Goal: Task Accomplishment & Management: Complete application form

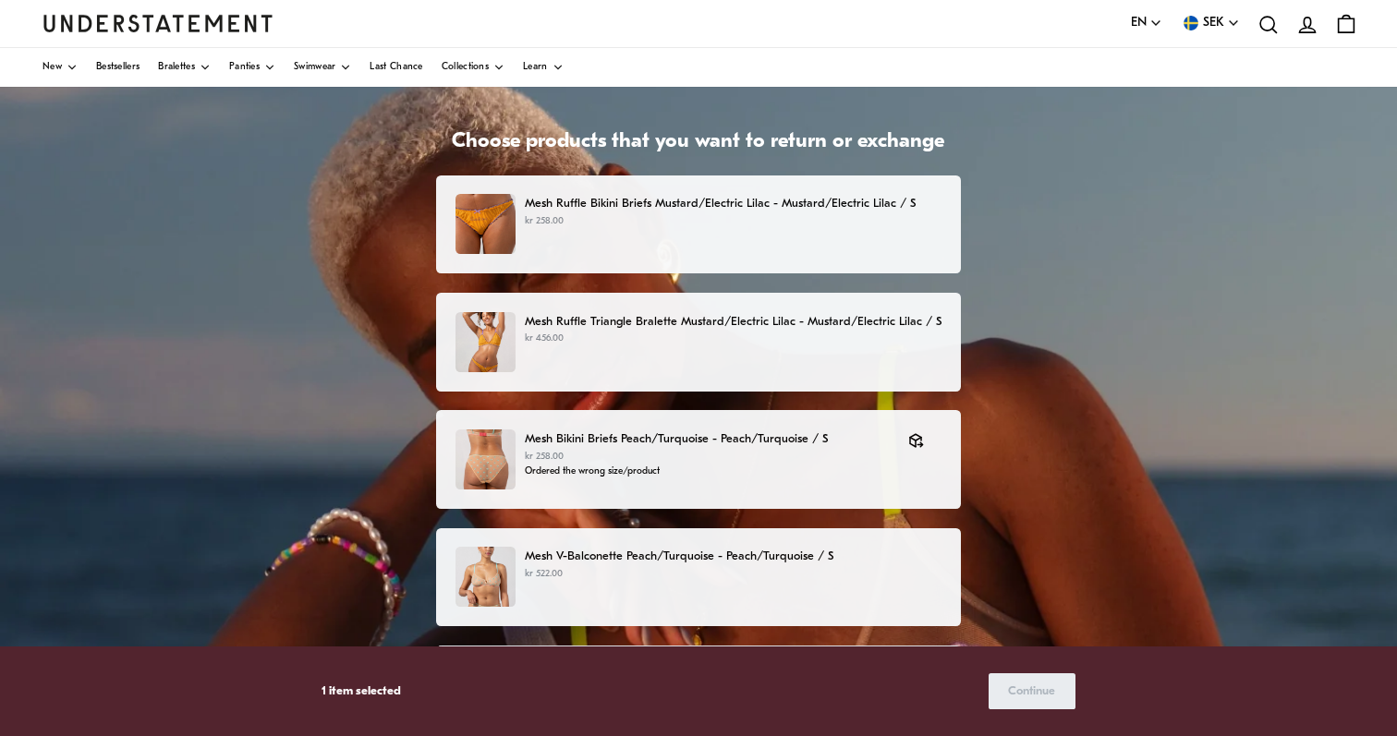
click at [771, 198] on p "Mesh Ruffle Bikini Briefs Mustard/Electric Lilac - Mustard/Electric Lilac / S" at bounding box center [733, 203] width 417 height 19
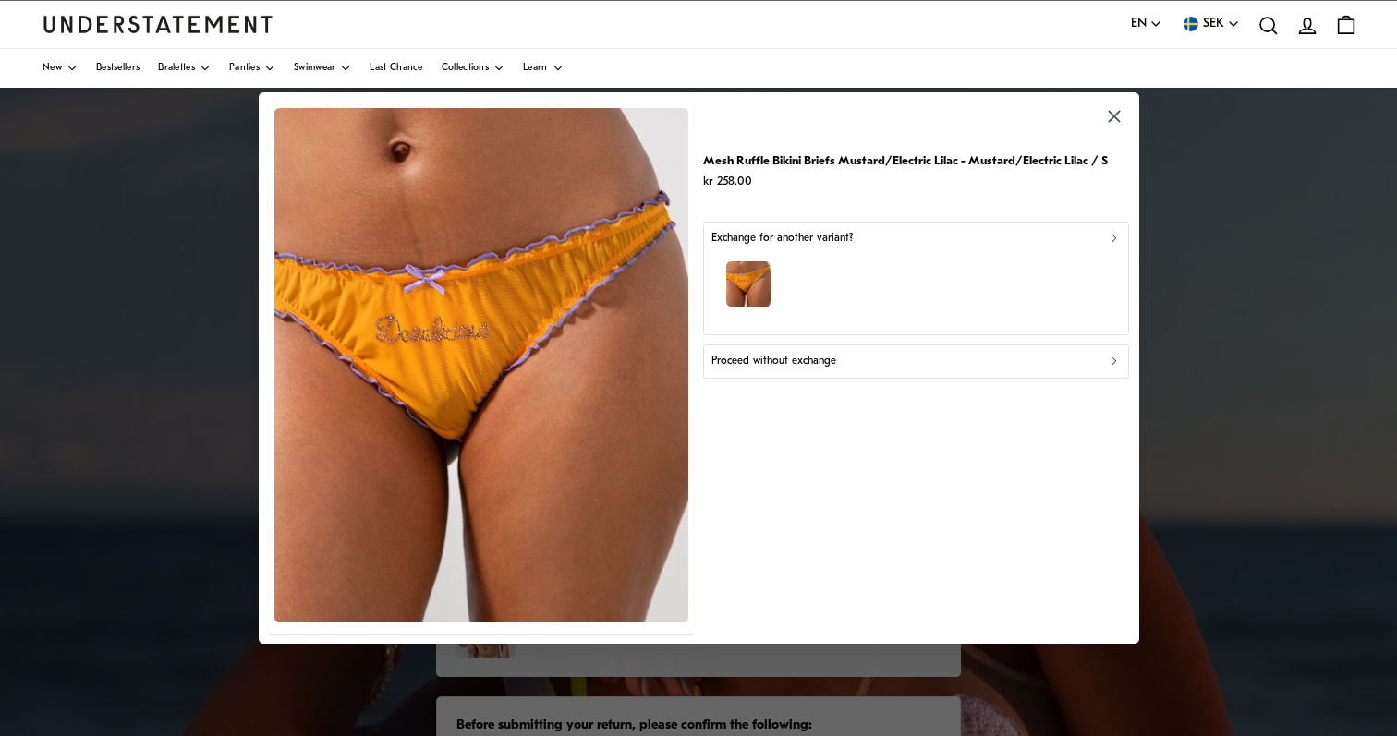
click at [1117, 236] on icon "button" at bounding box center [1114, 238] width 13 height 13
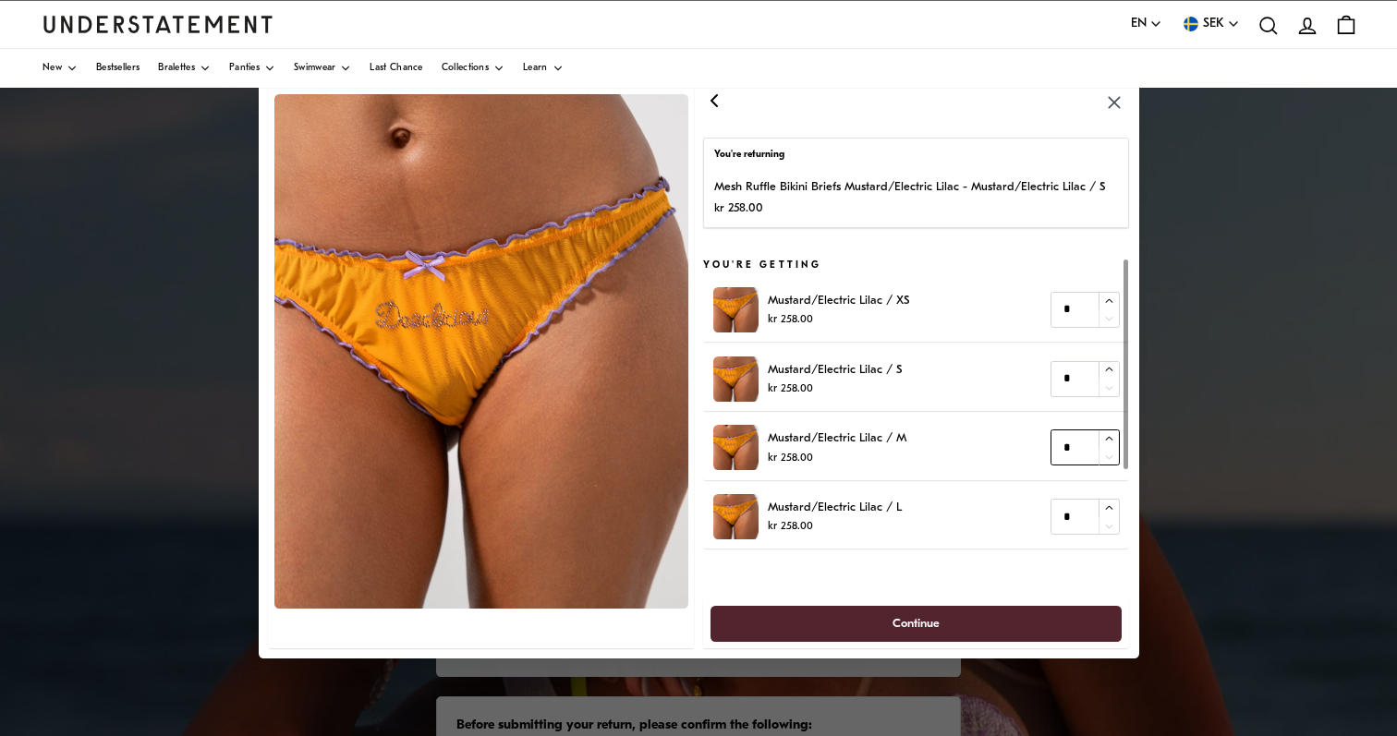
type input "*"
click at [1105, 436] on icon "button" at bounding box center [1109, 439] width 12 height 12
click at [939, 623] on span "Continue" at bounding box center [916, 623] width 47 height 34
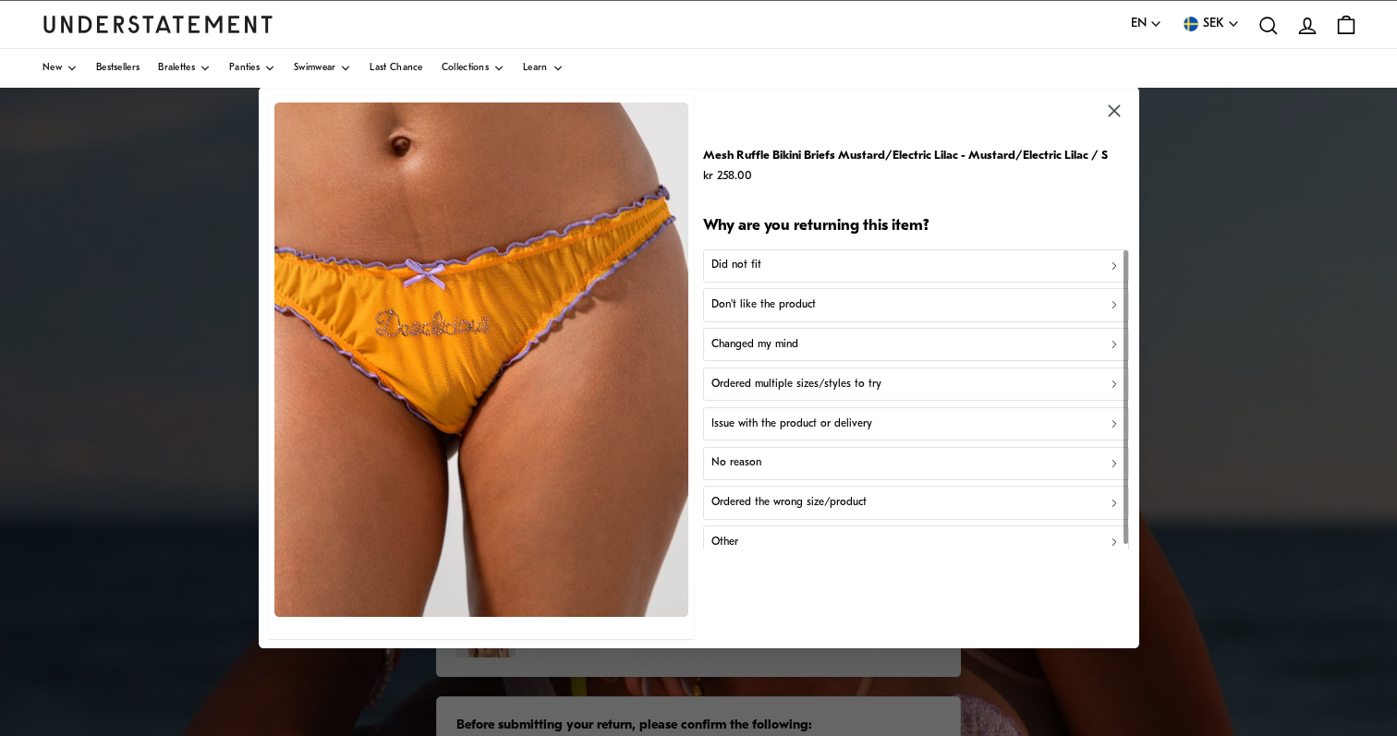
click at [939, 495] on div "Ordered the wrong size/product" at bounding box center [915, 503] width 409 height 18
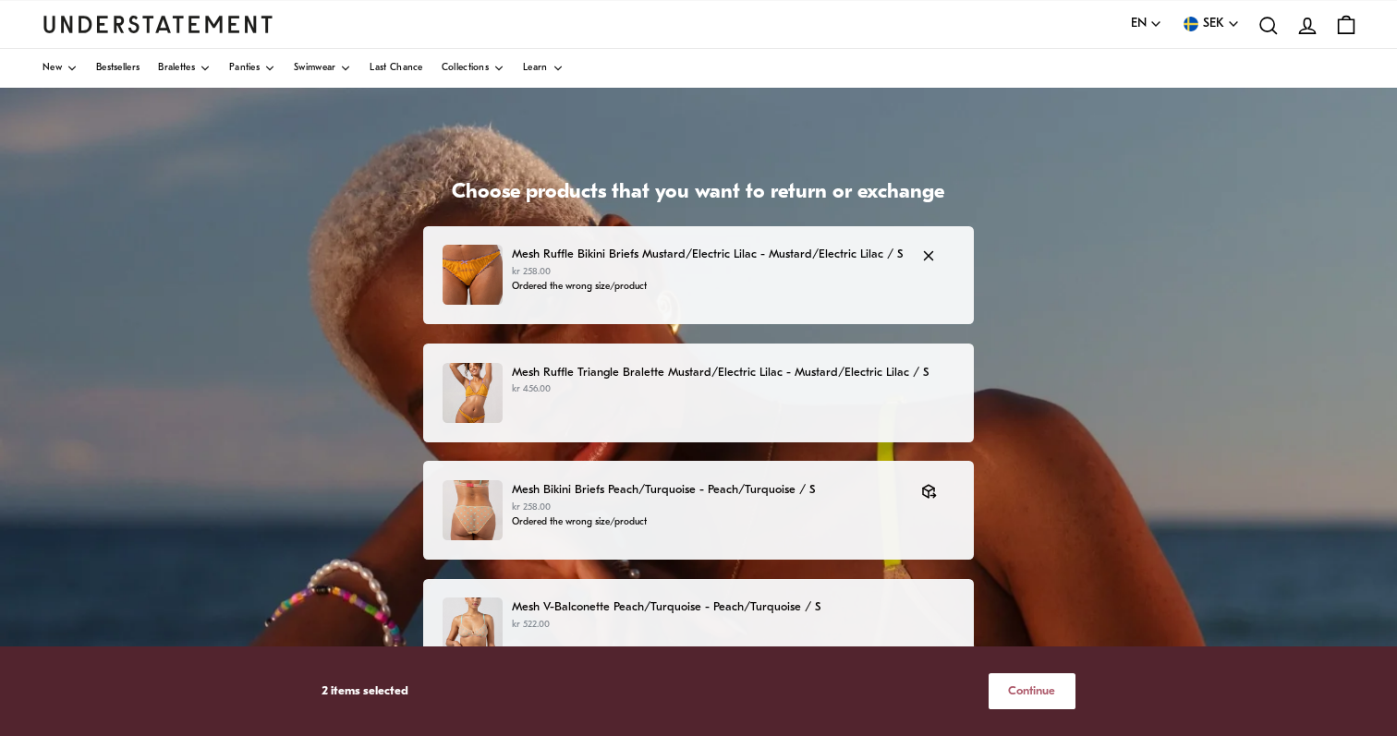
click at [713, 250] on p "Mesh Ruffle Bikini Briefs Mustard/Electric Lilac - Mustard/Electric Lilac / S" at bounding box center [707, 254] width 391 height 19
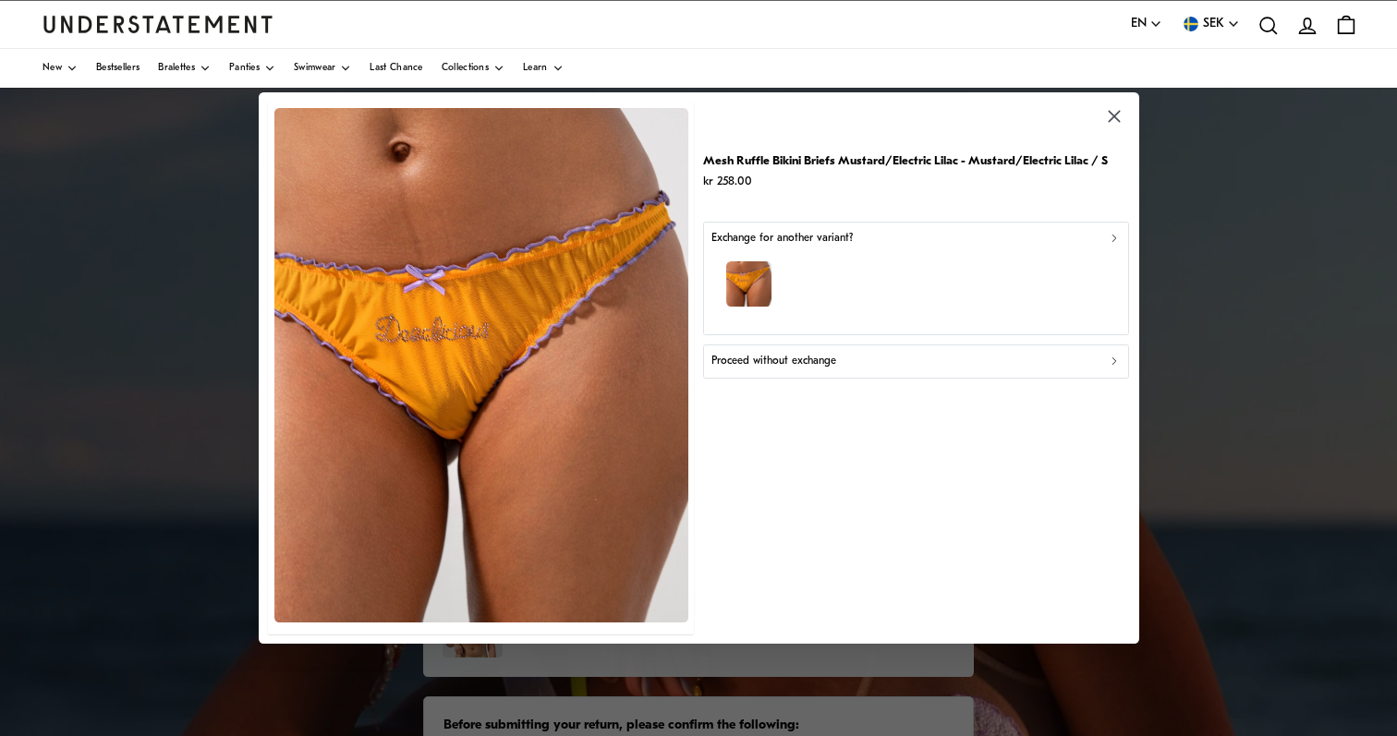
click at [894, 245] on div "Exchange for another variant?" at bounding box center [915, 238] width 409 height 18
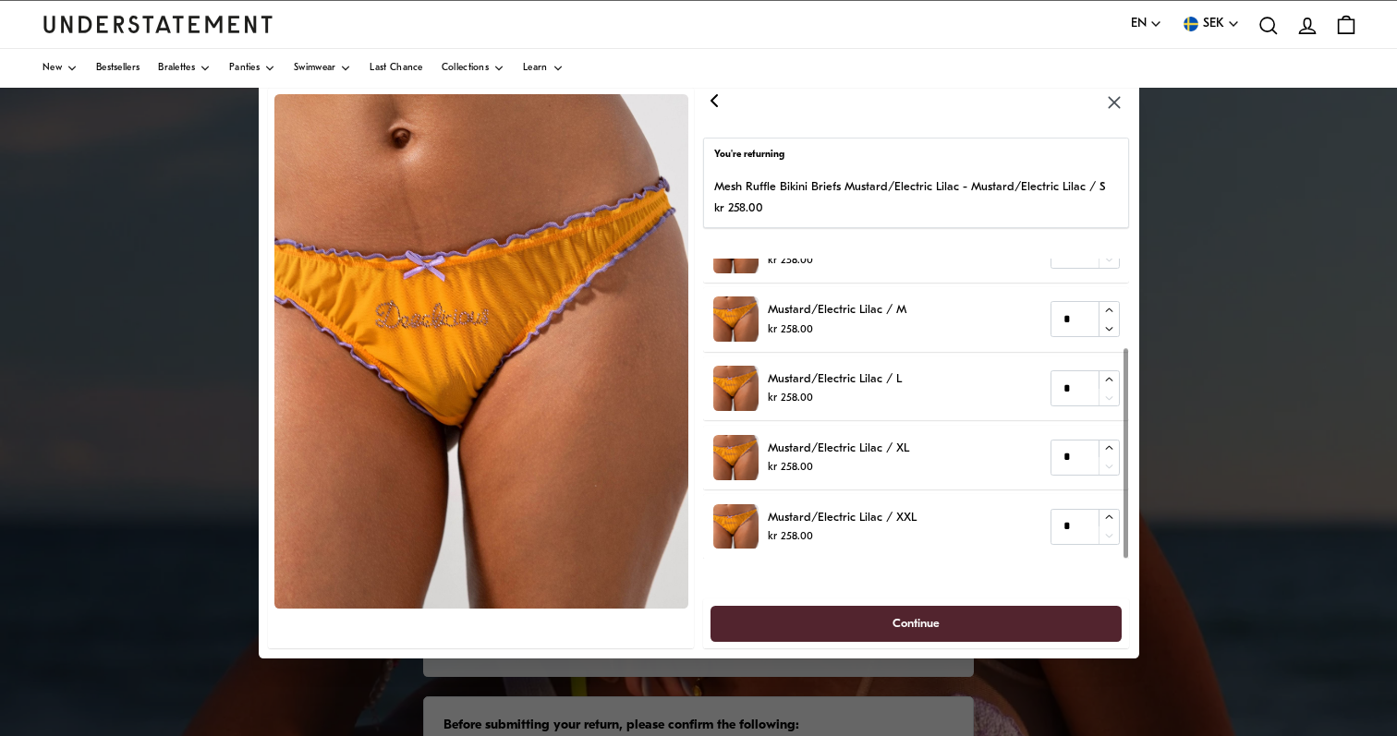
scroll to position [128, 0]
click at [962, 619] on span "Continue" at bounding box center [916, 623] width 371 height 34
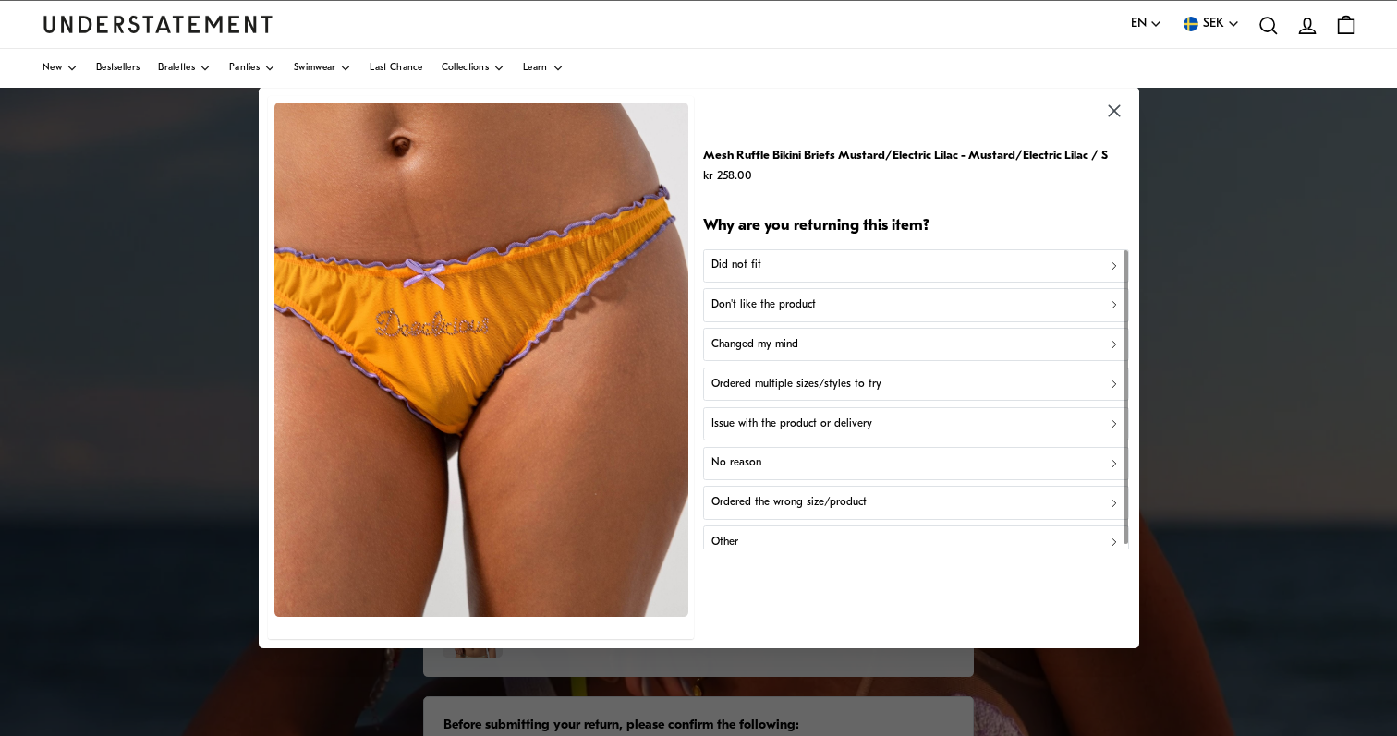
click at [1112, 263] on icon "button" at bounding box center [1114, 266] width 13 height 13
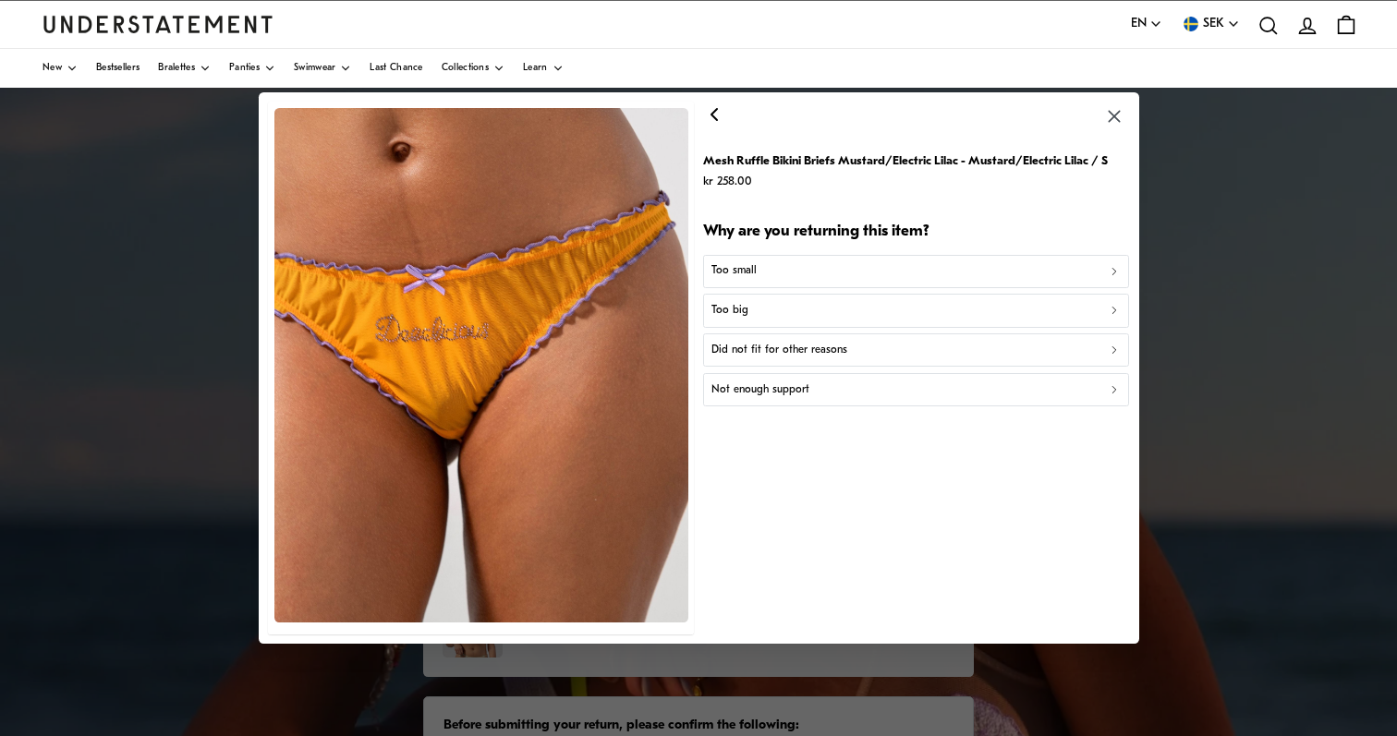
click at [711, 121] on icon "button" at bounding box center [714, 114] width 22 height 22
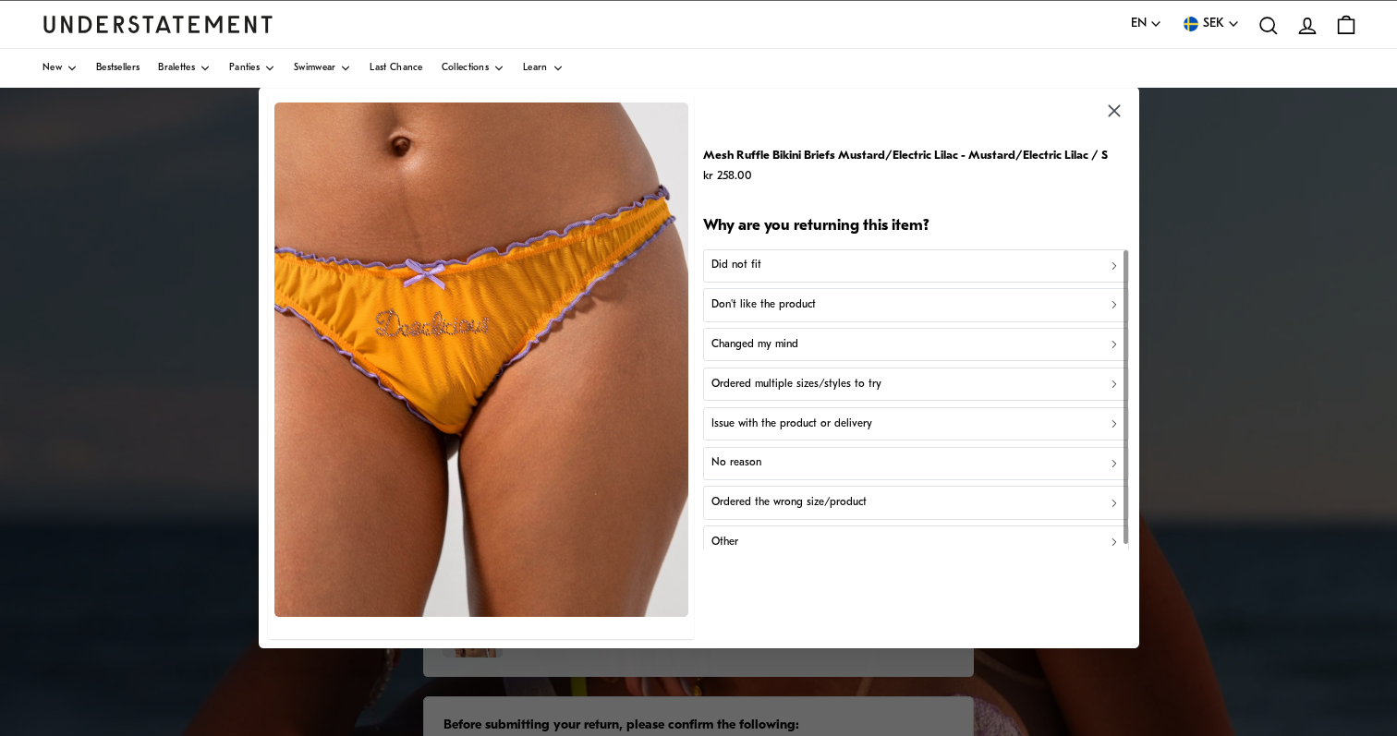
click at [1118, 310] on icon "button" at bounding box center [1114, 305] width 13 height 13
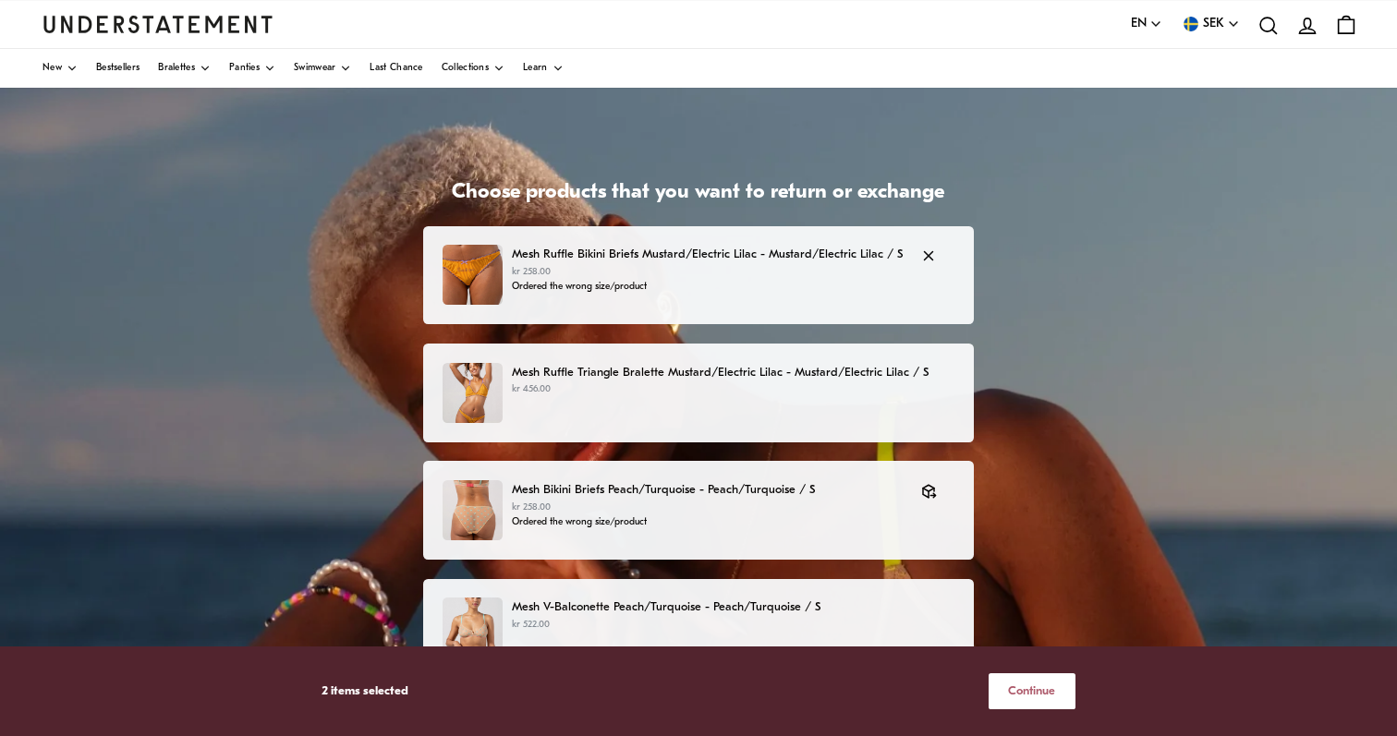
click at [862, 270] on p "kr 258.00" at bounding box center [707, 272] width 391 height 15
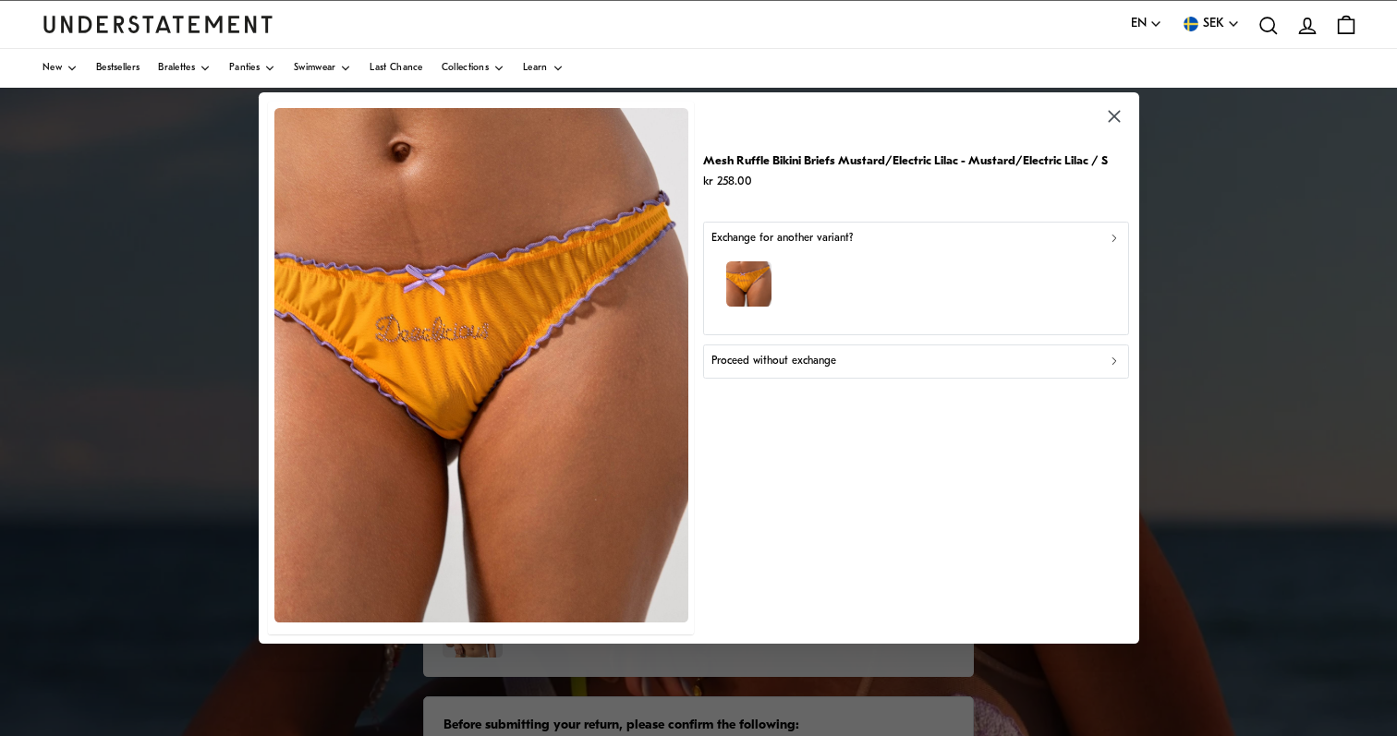
click at [860, 261] on div "button" at bounding box center [915, 287] width 409 height 80
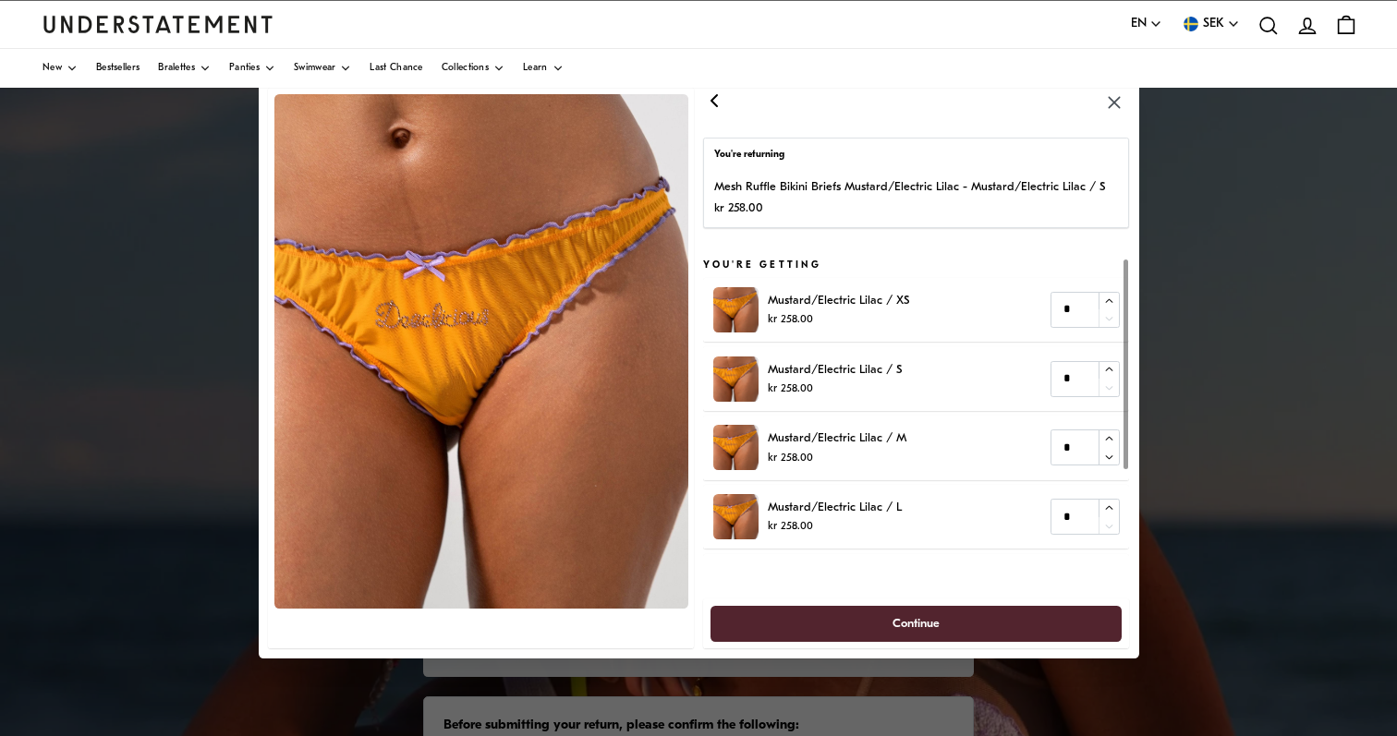
click at [955, 619] on span "Continue" at bounding box center [916, 623] width 371 height 34
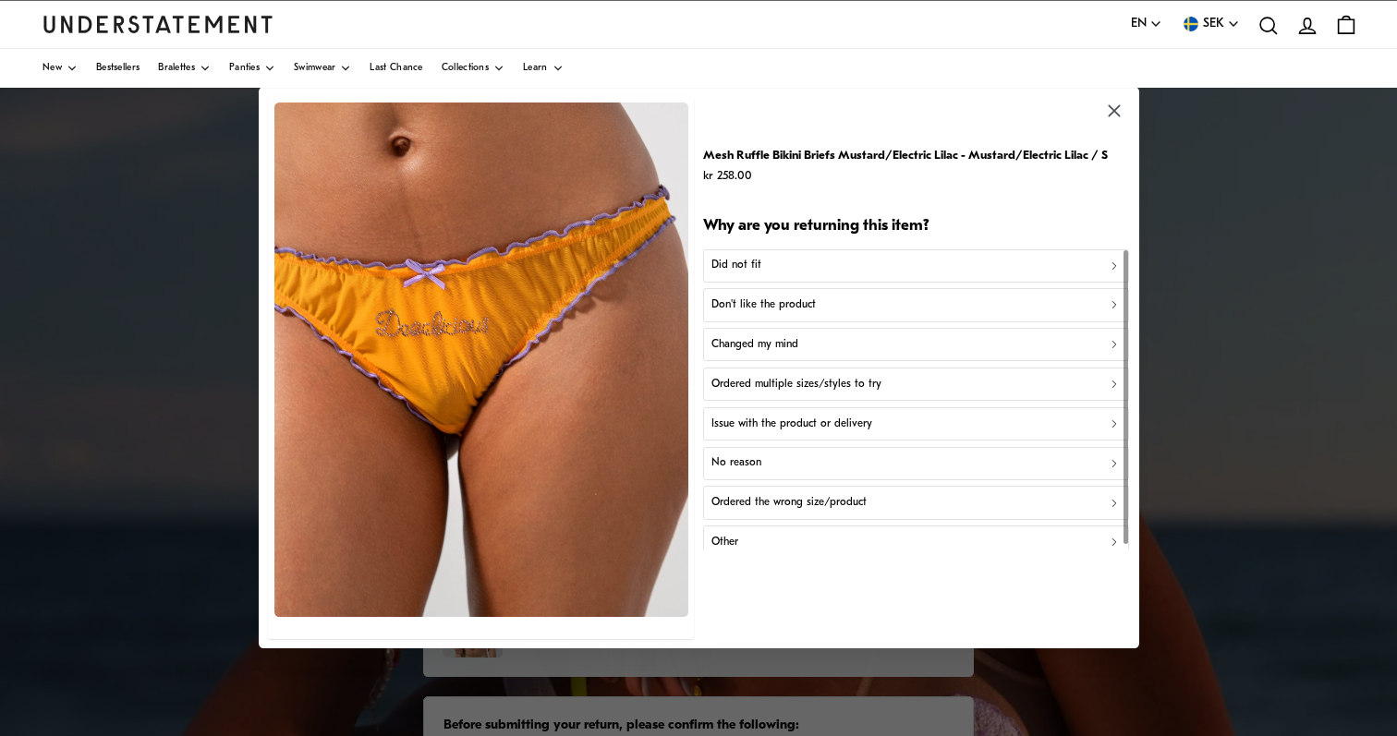
click at [759, 496] on p "Ordered the wrong size/product" at bounding box center [788, 503] width 155 height 18
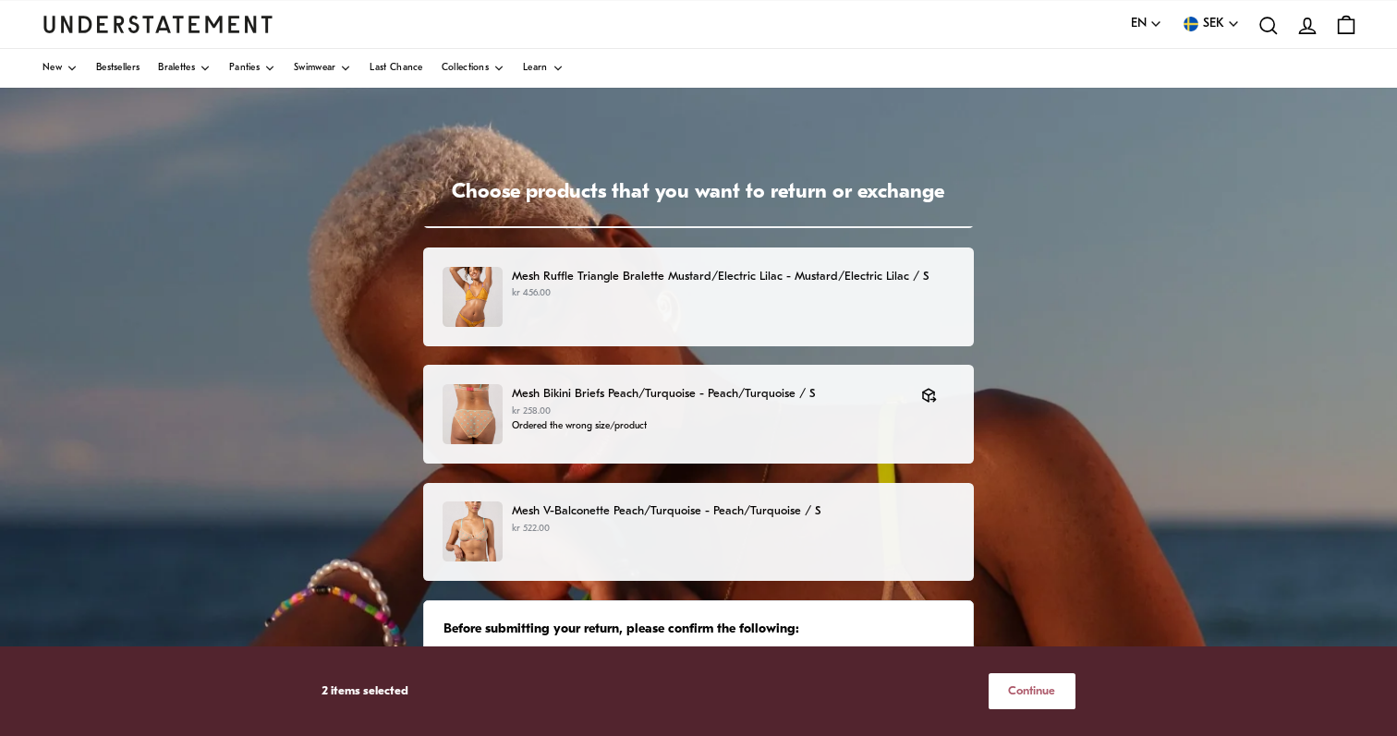
scroll to position [57, 0]
